Goal: Information Seeking & Learning: Learn about a topic

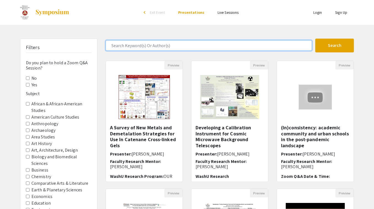
click at [164, 48] on input "Search Keyword(s) Or Author(s)" at bounding box center [209, 45] width 206 height 10
type input "taylor"
click at [315, 39] on button "Search" at bounding box center [334, 46] width 39 height 14
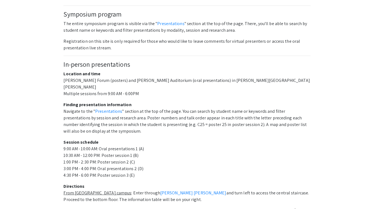
scroll to position [301, 0]
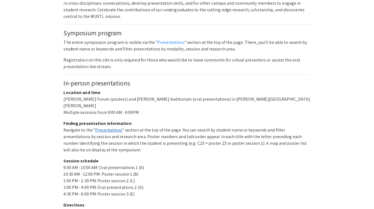
click at [106, 127] on link "Presentations" at bounding box center [108, 130] width 27 height 6
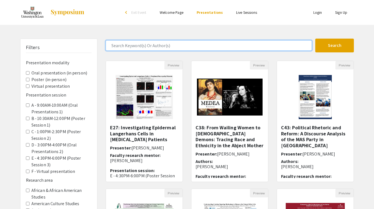
click at [165, 44] on input "Search Keyword(s) Or Author(s)" at bounding box center [209, 45] width 206 height 10
type input "taylor"
click at [315, 39] on button "Search" at bounding box center [334, 46] width 39 height 14
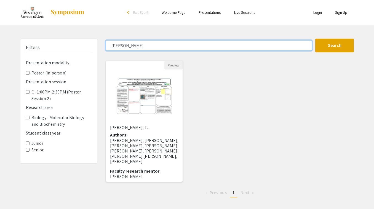
scroll to position [64, 0]
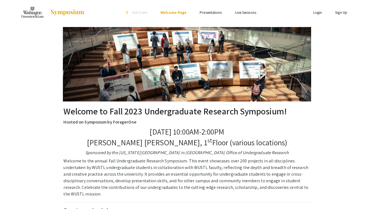
click at [214, 14] on link "Presentations" at bounding box center [211, 12] width 22 height 5
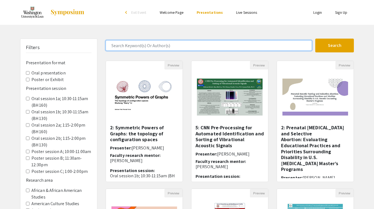
click at [155, 47] on input "Search Keyword(s) Or Author(s)" at bounding box center [209, 45] width 206 height 10
type input "[PERSON_NAME]"
click at [315, 39] on button "Search" at bounding box center [334, 46] width 39 height 14
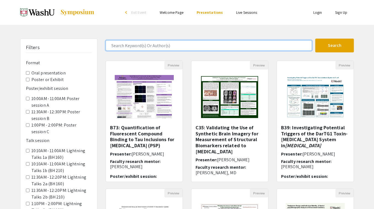
click at [171, 47] on input "Search Keyword(s) Or Author(s)" at bounding box center [209, 45] width 206 height 10
type input "[PERSON_NAME]"
click at [315, 39] on button "Search" at bounding box center [334, 46] width 39 height 14
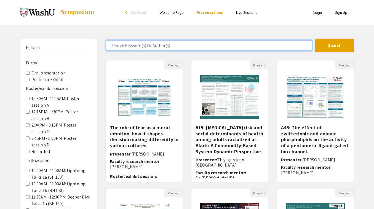
click at [175, 48] on input "Search Keyword(s) Or Author(s)" at bounding box center [209, 45] width 206 height 10
type input "[PERSON_NAME]"
click at [315, 39] on button "Search" at bounding box center [334, 46] width 39 height 14
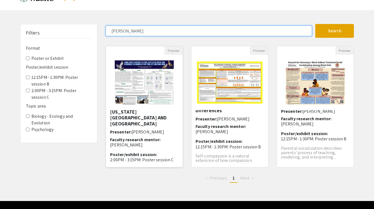
scroll to position [31, 0]
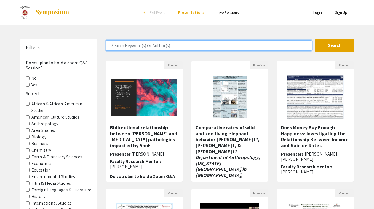
click at [170, 42] on input "Search Keyword(s) Or Author(s)" at bounding box center [209, 45] width 206 height 10
type input "taylor"
click at [315, 39] on button "Search" at bounding box center [334, 46] width 39 height 14
type input "brookheart"
click at [315, 39] on button "Search" at bounding box center [334, 46] width 39 height 14
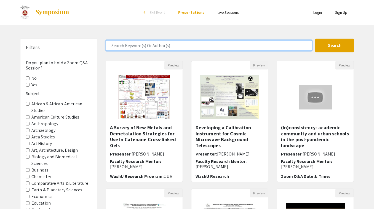
click at [149, 47] on input "Search Keyword(s) Or Author(s)" at bounding box center [209, 45] width 206 height 10
type input "brookheart"
click at [315, 39] on button "Search" at bounding box center [334, 46] width 39 height 14
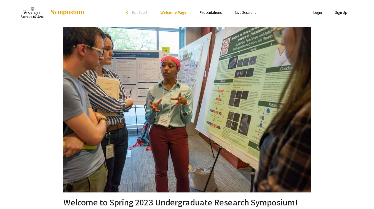
click at [207, 9] on ul "Skip navigation arrow_back_ios Exit Event Welcome Page Presentations Live Sessi…" at bounding box center [187, 12] width 110 height 25
click at [208, 12] on link "Presentations" at bounding box center [211, 12] width 22 height 5
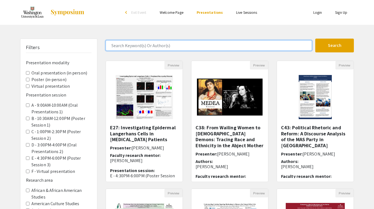
click at [195, 46] on input "Search Keyword(s) Or Author(s)" at bounding box center [209, 45] width 206 height 10
type input "brookheart"
click at [315, 39] on button "Search" at bounding box center [334, 46] width 39 height 14
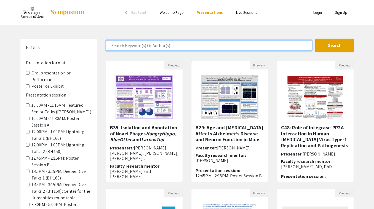
click at [200, 47] on input "Search Keyword(s) Or Author(s)" at bounding box center [209, 45] width 206 height 10
type input "brookheart"
click at [315, 39] on button "Search" at bounding box center [334, 46] width 39 height 14
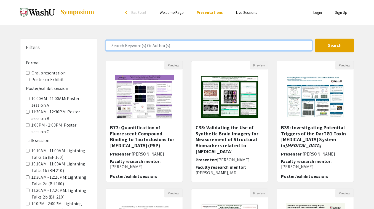
click at [207, 49] on input "Search Keyword(s) Or Author(s)" at bounding box center [209, 45] width 206 height 10
type input "brookheart"
click at [315, 39] on button "Search" at bounding box center [334, 46] width 39 height 14
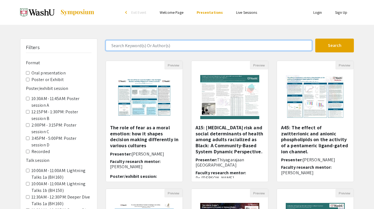
click at [243, 48] on input "Search Keyword(s) Or Author(s)" at bounding box center [209, 45] width 206 height 10
type input "brookheart"
click at [315, 39] on button "Search" at bounding box center [334, 46] width 39 height 14
type input "lahari"
click at [315, 39] on button "Search" at bounding box center [334, 46] width 39 height 14
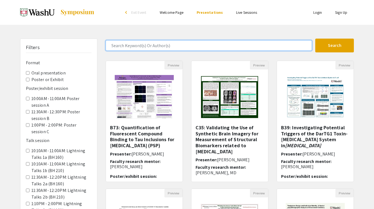
click at [153, 47] on input "Search Keyword(s) Or Author(s)" at bounding box center [209, 45] width 206 height 10
type input "lahari"
click at [315, 39] on button "Search" at bounding box center [334, 46] width 39 height 14
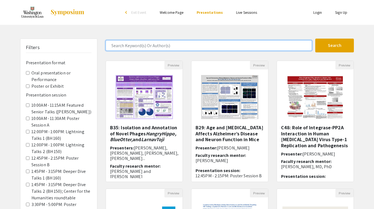
click at [150, 47] on input "Search Keyword(s) Or Author(s)" at bounding box center [209, 45] width 206 height 10
type input "lahari"
click at [315, 39] on button "Search" at bounding box center [334, 46] width 39 height 14
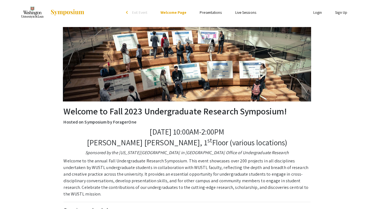
click at [205, 12] on link "Presentations" at bounding box center [211, 12] width 22 height 5
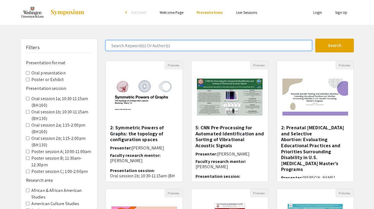
click at [187, 46] on input "Search Keyword(s) Or Author(s)" at bounding box center [209, 45] width 206 height 10
type input "lahari"
click at [315, 39] on button "Search" at bounding box center [334, 46] width 39 height 14
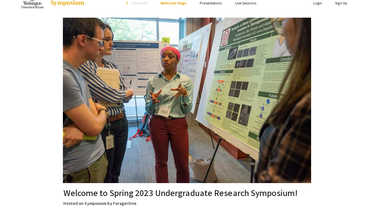
scroll to position [8, 0]
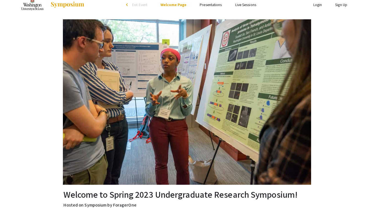
click at [214, 4] on link "Presentations" at bounding box center [211, 4] width 22 height 5
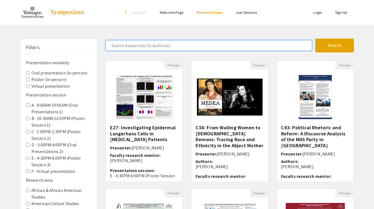
click at [195, 45] on input "Search Keyword(s) Or Author(s)" at bounding box center [209, 45] width 206 height 10
type input "lahari"
click at [315, 39] on button "Search" at bounding box center [334, 46] width 39 height 14
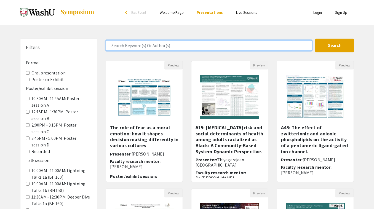
click at [166, 49] on input "Search Keyword(s) Or Author(s)" at bounding box center [209, 45] width 206 height 10
type input "[PERSON_NAME]"
click at [315, 39] on button "Search" at bounding box center [334, 46] width 39 height 14
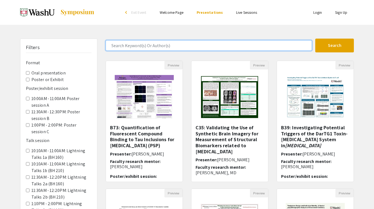
click at [183, 42] on input "Search Keyword(s) Or Author(s)" at bounding box center [209, 45] width 206 height 10
type input "[PERSON_NAME]"
click at [315, 39] on button "Search" at bounding box center [334, 46] width 39 height 14
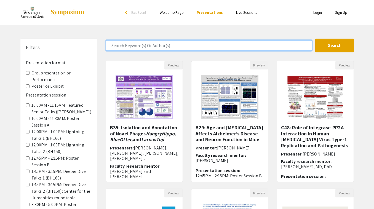
click at [179, 49] on input "Search Keyword(s) Or Author(s)" at bounding box center [209, 45] width 206 height 10
type input "[PERSON_NAME]"
click at [315, 39] on button "Search" at bounding box center [334, 46] width 39 height 14
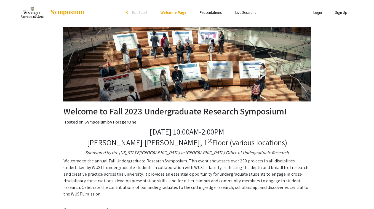
click at [204, 13] on link "Presentations" at bounding box center [211, 12] width 22 height 5
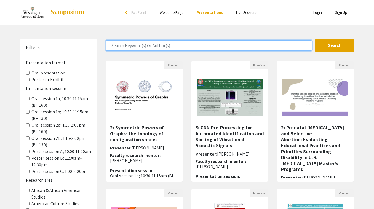
click at [175, 47] on input "Search Keyword(s) Or Author(s)" at bounding box center [209, 45] width 206 height 10
type input "rosen"
click at [315, 39] on button "Search" at bounding box center [334, 46] width 39 height 14
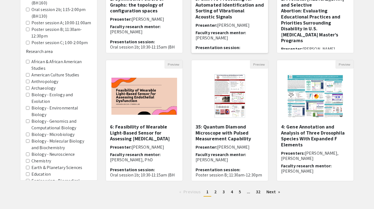
scroll to position [157, 0]
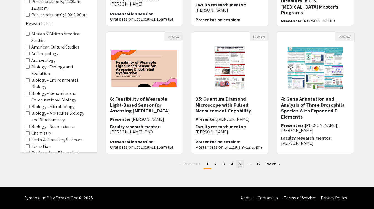
click at [238, 162] on link "page 5" at bounding box center [240, 164] width 8 height 8
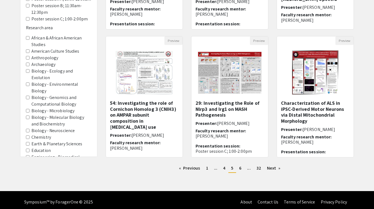
scroll to position [157, 0]
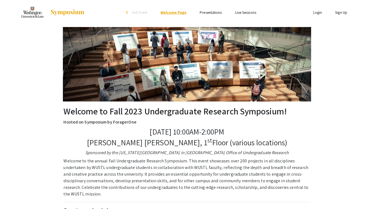
click at [171, 10] on link "Welcome Page" at bounding box center [173, 12] width 26 height 5
click at [220, 10] on link "Presentations" at bounding box center [211, 12] width 22 height 5
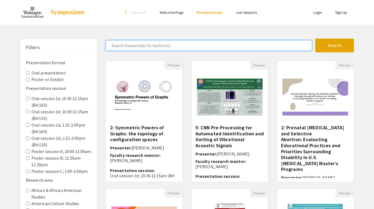
click at [177, 46] on input "Search Keyword(s) Or Author(s)" at bounding box center [209, 45] width 206 height 10
type input "greenberg"
click at [315, 39] on button "Search" at bounding box center [334, 46] width 39 height 14
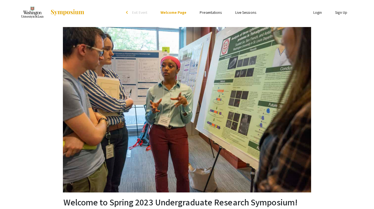
click at [208, 14] on link "Presentations" at bounding box center [211, 12] width 22 height 5
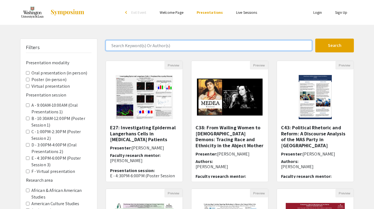
click at [178, 48] on input "Search Keyword(s) Or Author(s)" at bounding box center [209, 45] width 206 height 10
type input "rosen"
click at [315, 39] on button "Search" at bounding box center [334, 46] width 39 height 14
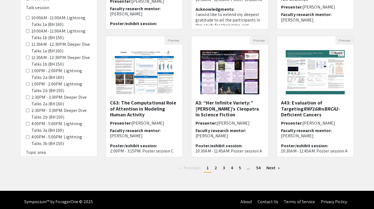
scroll to position [157, 0]
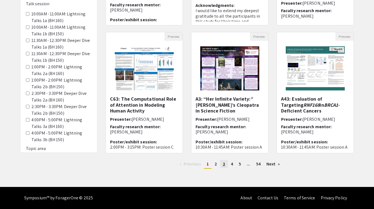
click at [222, 165] on link "page 3" at bounding box center [224, 164] width 8 height 8
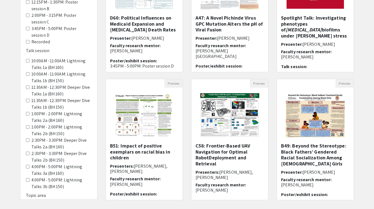
scroll to position [157, 0]
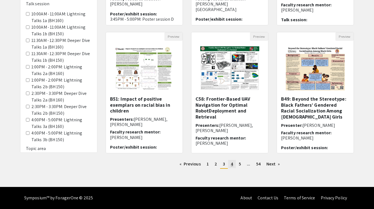
click at [233, 167] on link "page 4" at bounding box center [232, 164] width 8 height 8
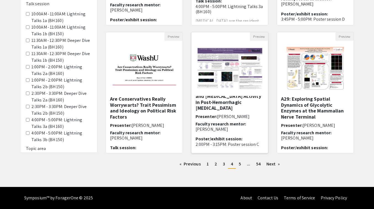
scroll to position [31, 0]
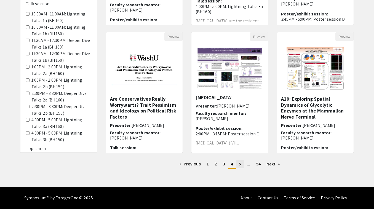
click at [239, 163] on span "5" at bounding box center [240, 164] width 2 height 6
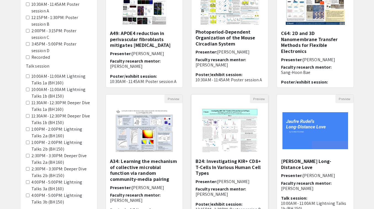
scroll to position [87, 0]
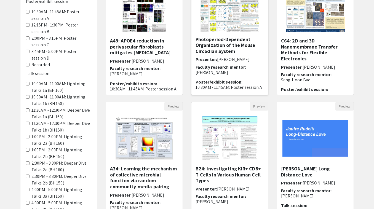
click at [234, 48] on h5 "A56: A Novel Synchronization Engineering Technique, Enhanced Behavioral Feedbac…" at bounding box center [229, 33] width 68 height 42
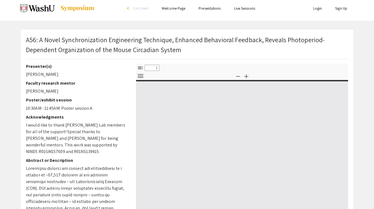
select select "custom"
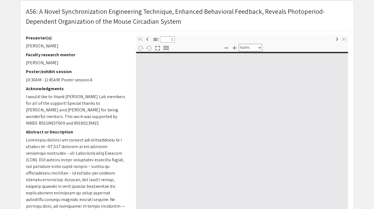
type input "0"
select select "custom"
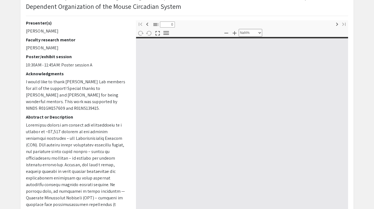
scroll to position [54, 0]
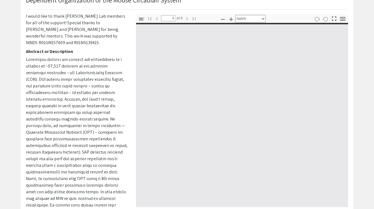
type input "1"
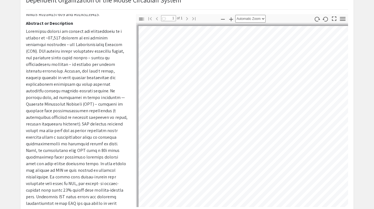
select select "auto"
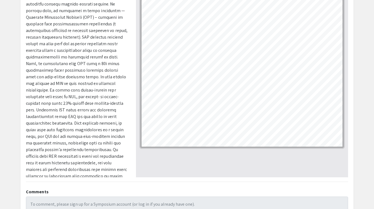
scroll to position [85, 0]
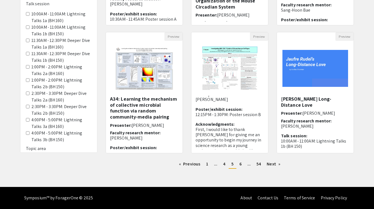
scroll to position [35, 0]
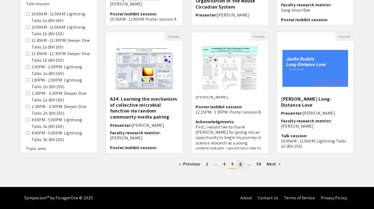
click at [242, 164] on link "page 6" at bounding box center [240, 164] width 8 height 8
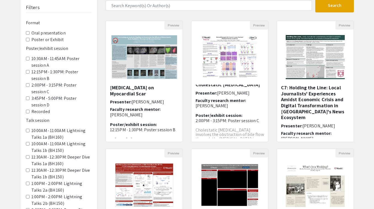
scroll to position [41, 0]
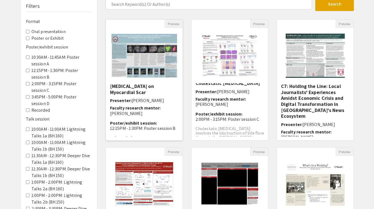
click at [147, 93] on h5 "B23: Developing an Analysis Pipeline to Determine the Effects of Stereotactic B…" at bounding box center [144, 80] width 68 height 30
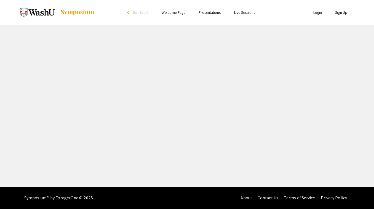
select select "custom"
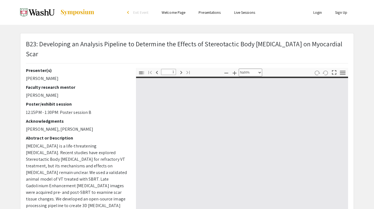
type input "0"
select select "custom"
type input "1"
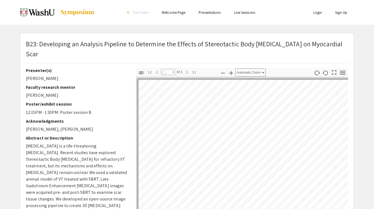
select select "auto"
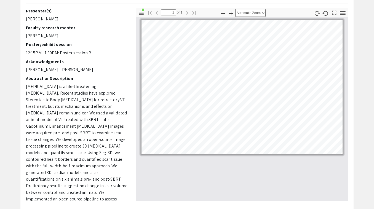
drag, startPoint x: 59, startPoint y: 36, endPoint x: 19, endPoint y: 35, distance: 40.0
click at [19, 35] on div "B23: Developing an Analysis Pipeline to Determine the Effects of Stereotactic B…" at bounding box center [187, 118] width 342 height 289
copy p "Stacey Rentschler"
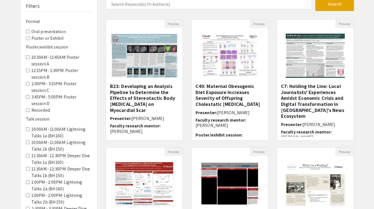
scroll to position [157, 0]
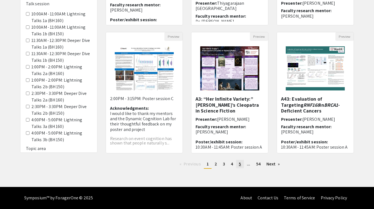
click at [241, 163] on link "page 5" at bounding box center [240, 164] width 8 height 8
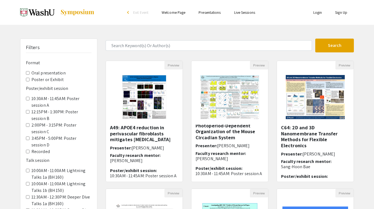
click at [200, 13] on link "Presentations" at bounding box center [209, 12] width 22 height 5
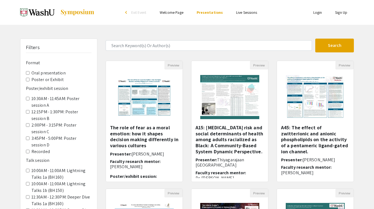
click at [183, 13] on link "Welcome Page" at bounding box center [172, 12] width 24 height 5
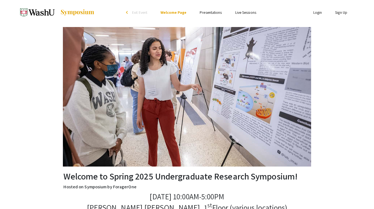
click at [206, 15] on link "Presentations" at bounding box center [211, 12] width 22 height 5
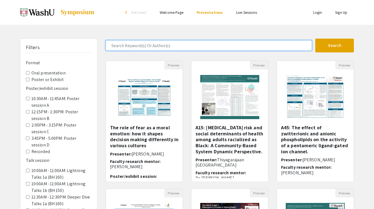
click at [173, 42] on input "Search Keyword(s) Or Author(s)" at bounding box center [209, 45] width 206 height 10
type input "greenberg"
click at [315, 39] on button "Search" at bounding box center [334, 46] width 39 height 14
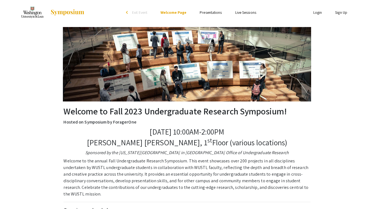
click at [216, 16] on ul "Skip navigation arrow_back_ios Exit Event Welcome Page Presentations Live Sessi…" at bounding box center [187, 12] width 110 height 25
click at [216, 12] on link "Presentations" at bounding box center [211, 12] width 22 height 5
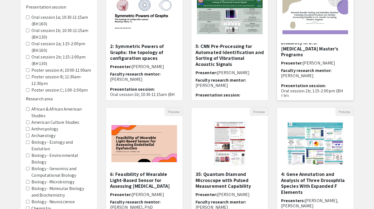
scroll to position [152, 0]
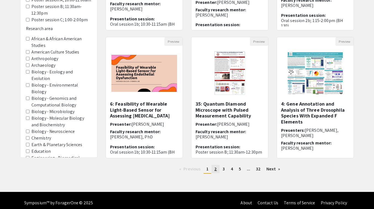
click at [215, 169] on span "2" at bounding box center [215, 169] width 2 height 6
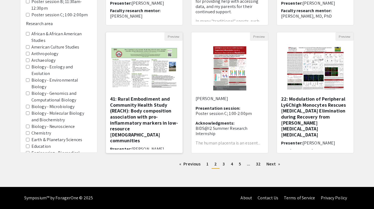
scroll to position [29, 0]
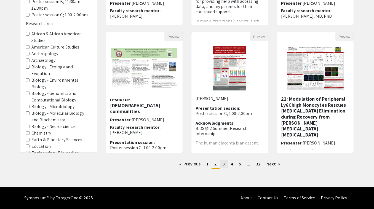
click at [221, 163] on link "page 3" at bounding box center [224, 164] width 8 height 8
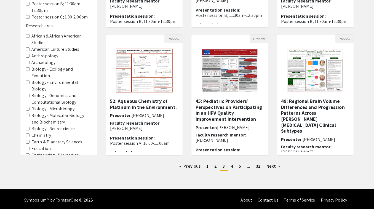
scroll to position [155, 0]
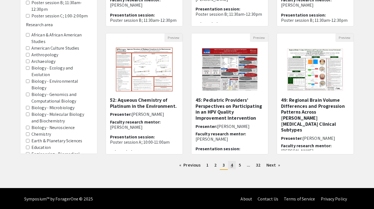
click at [232, 167] on span "4" at bounding box center [232, 165] width 2 height 6
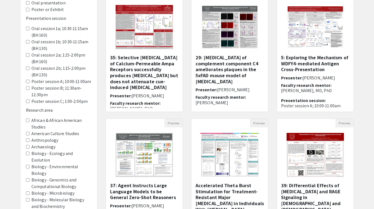
scroll to position [103, 0]
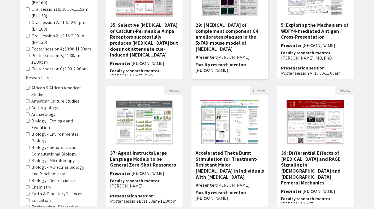
click at [229, 36] on h5 "29: Deletion of complement component C4 ameliorates plaques in the 5xFAD mouse …" at bounding box center [229, 37] width 68 height 30
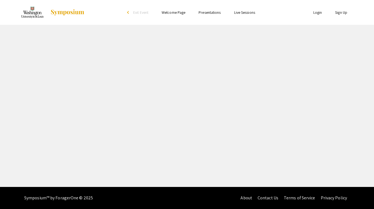
select select "custom"
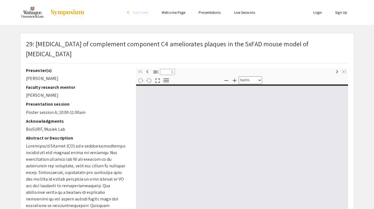
type input "0"
select select "custom"
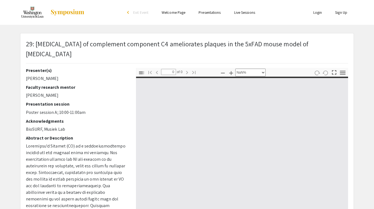
type input "1"
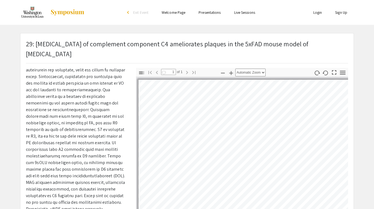
select select "auto"
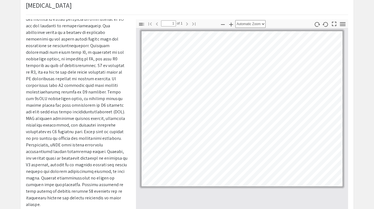
scroll to position [67, 0]
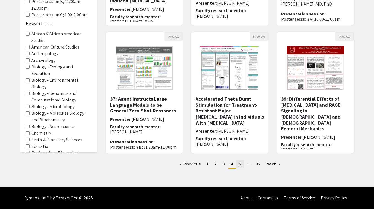
click at [240, 163] on span "5" at bounding box center [240, 164] width 2 height 6
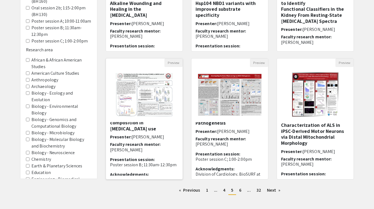
scroll to position [22, 0]
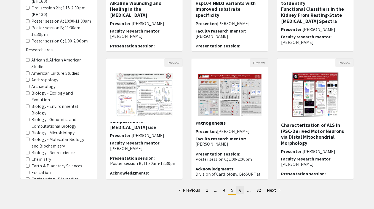
click at [241, 188] on span "6" at bounding box center [240, 190] width 2 height 6
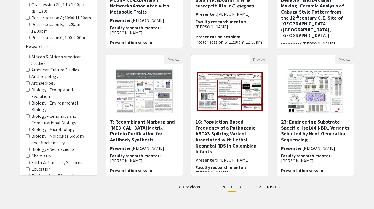
scroll to position [157, 0]
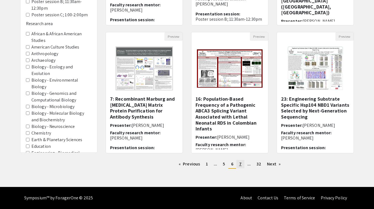
click at [237, 164] on link "page 7" at bounding box center [240, 164] width 8 height 8
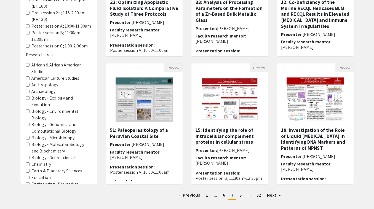
scroll to position [139, 0]
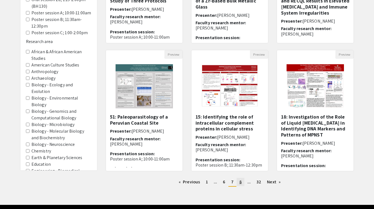
click at [242, 180] on link "page 8" at bounding box center [240, 182] width 8 height 8
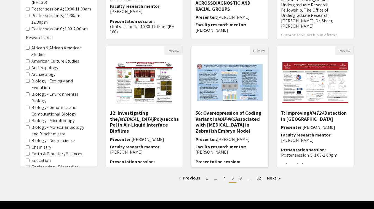
scroll to position [144, 0]
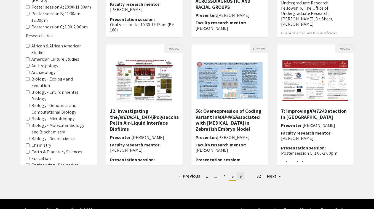
click at [242, 176] on link "page 9" at bounding box center [240, 176] width 8 height 8
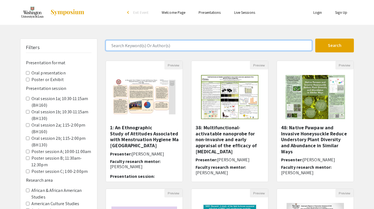
click at [120, 48] on input "Search Keyword(s) Or Author(s)" at bounding box center [209, 45] width 206 height 10
type input "yan"
click at [315, 39] on button "Search" at bounding box center [334, 46] width 39 height 14
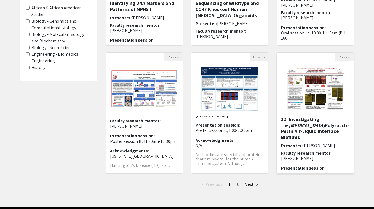
scroll to position [125, 0]
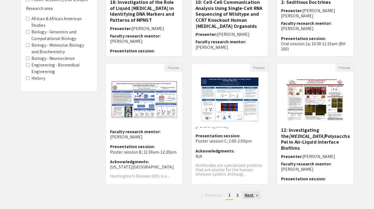
click at [248, 195] on link "Next page" at bounding box center [251, 195] width 19 height 8
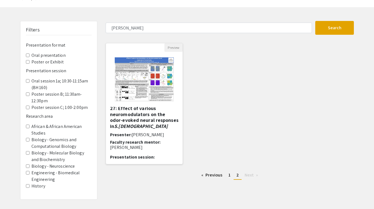
scroll to position [8, 0]
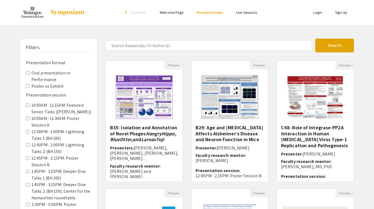
click at [168, 15] on link "Welcome Page" at bounding box center [172, 12] width 24 height 5
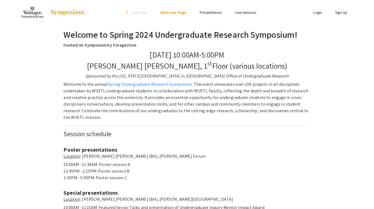
click at [207, 12] on link "Presentations" at bounding box center [211, 12] width 22 height 5
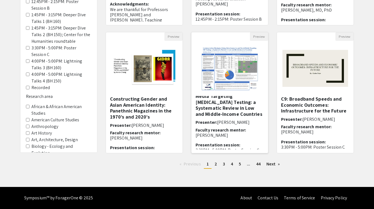
scroll to position [33, 0]
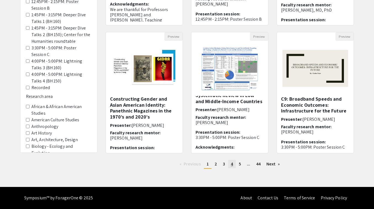
click at [231, 163] on span "4" at bounding box center [232, 164] width 2 height 6
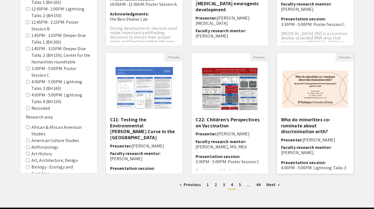
scroll to position [157, 0]
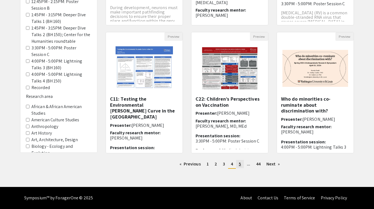
click at [240, 162] on span "5" at bounding box center [240, 164] width 2 height 6
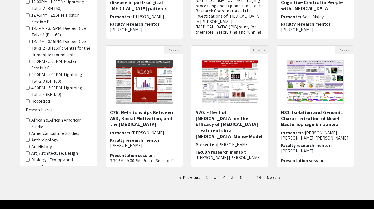
scroll to position [157, 0]
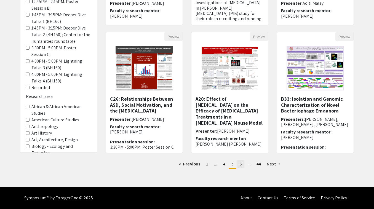
click at [239, 165] on span "6" at bounding box center [240, 164] width 2 height 6
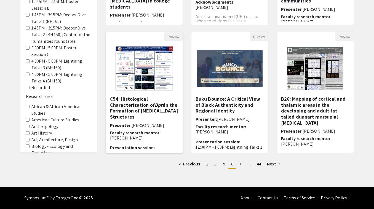
scroll to position [1, 0]
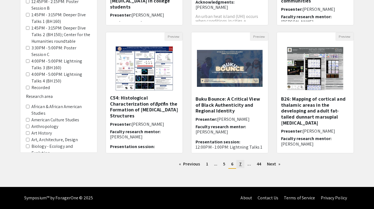
click at [242, 164] on link "page 7" at bounding box center [240, 164] width 8 height 8
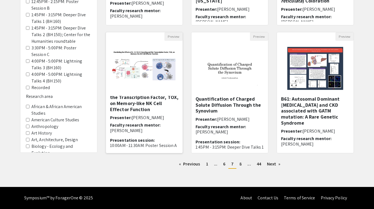
scroll to position [25, 0]
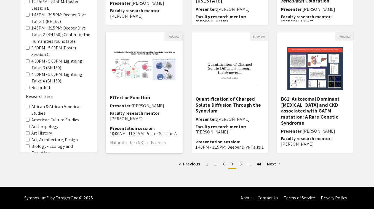
click at [154, 125] on div "A18: Elucidating the Effects of IL-12/15/18 Signaling and the Transcription Fac…" at bounding box center [144, 122] width 68 height 53
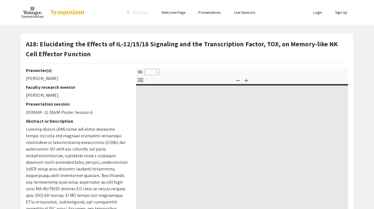
select select "custom"
type input "0"
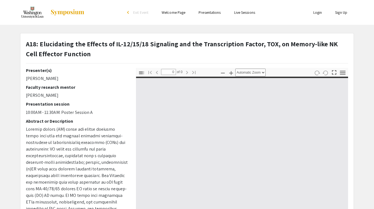
select select "custom"
type input "1"
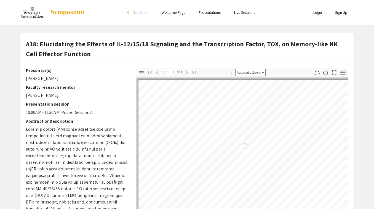
select select "auto"
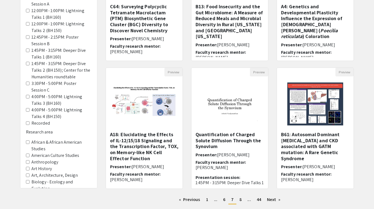
scroll to position [157, 0]
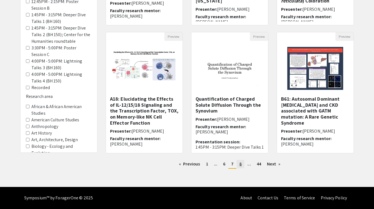
click at [241, 162] on link "page 8" at bounding box center [240, 164] width 8 height 8
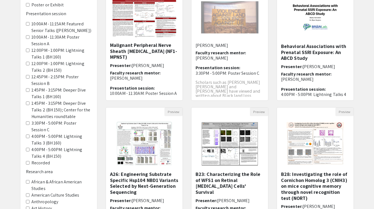
scroll to position [87, 0]
